Goal: Task Accomplishment & Management: Use online tool/utility

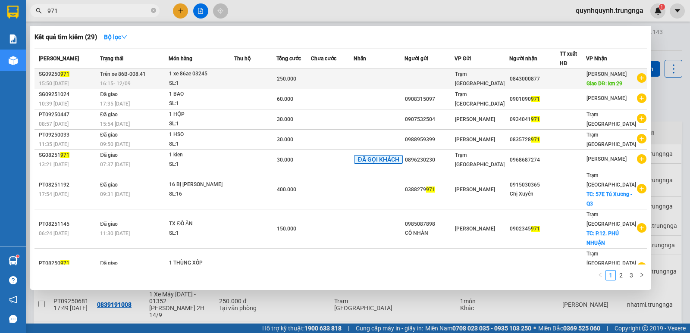
type input "971"
click at [183, 77] on div "1 xe 86ae 03245" at bounding box center [201, 73] width 65 height 9
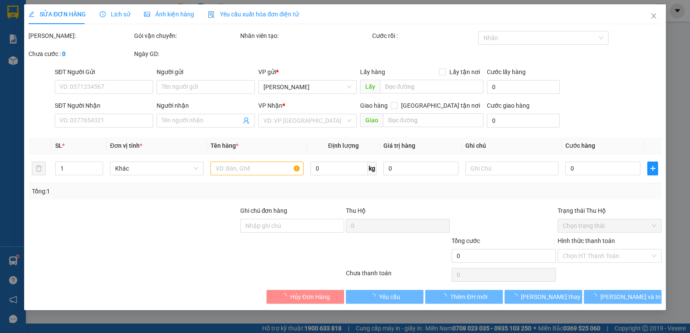
type input "0843000877"
type input "km 29"
type input "250.000"
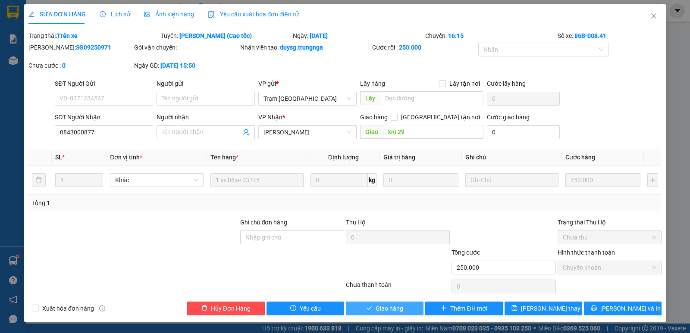
click at [402, 309] on span "Giao hàng" at bounding box center [390, 308] width 28 height 9
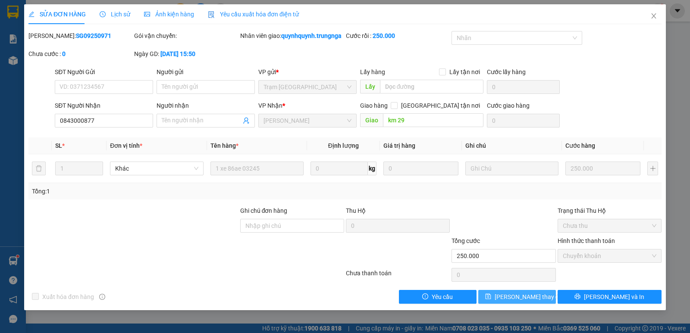
click at [535, 302] on span "[PERSON_NAME] thay đổi" at bounding box center [529, 297] width 69 height 9
